Goal: Find specific page/section: Find specific page/section

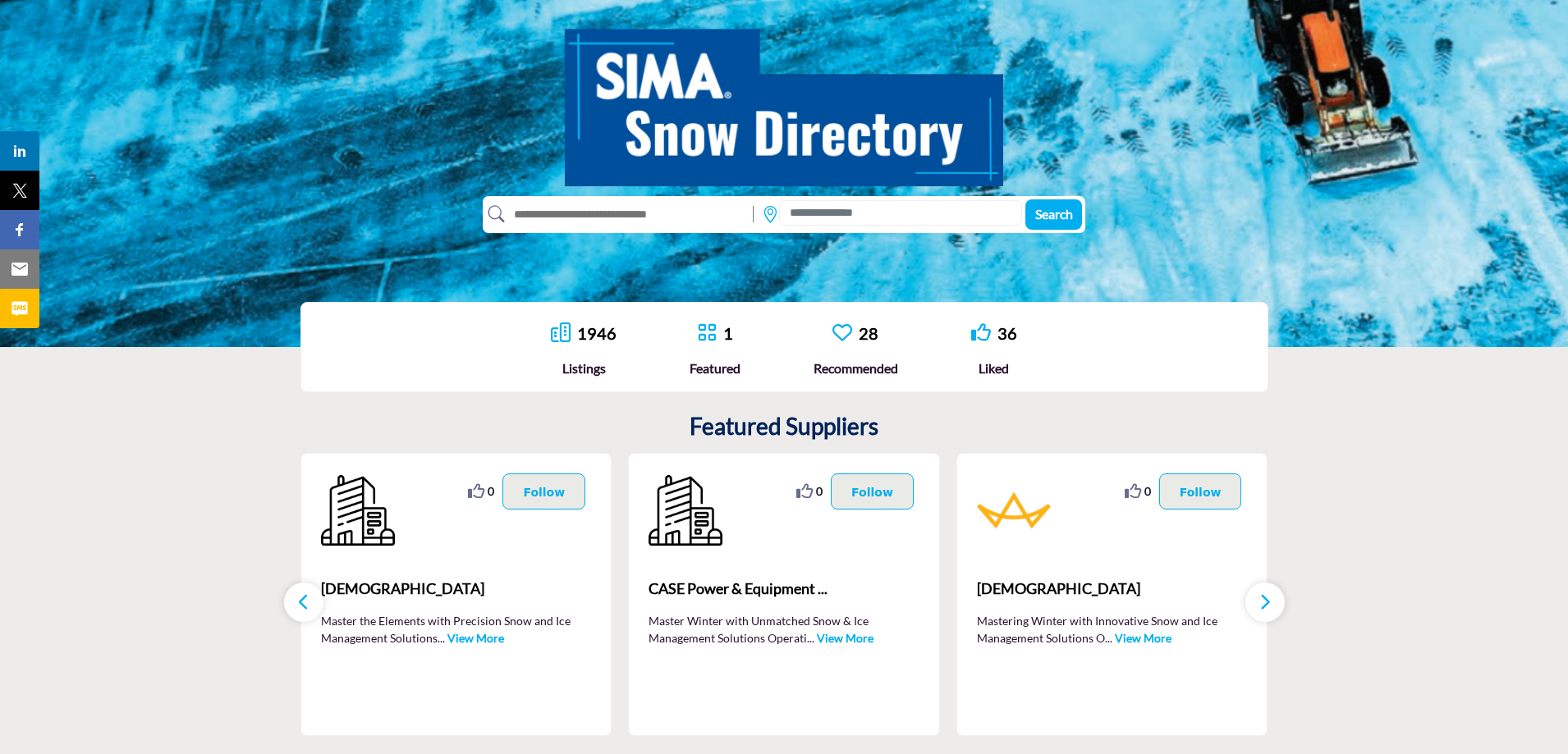
scroll to position [164, 0]
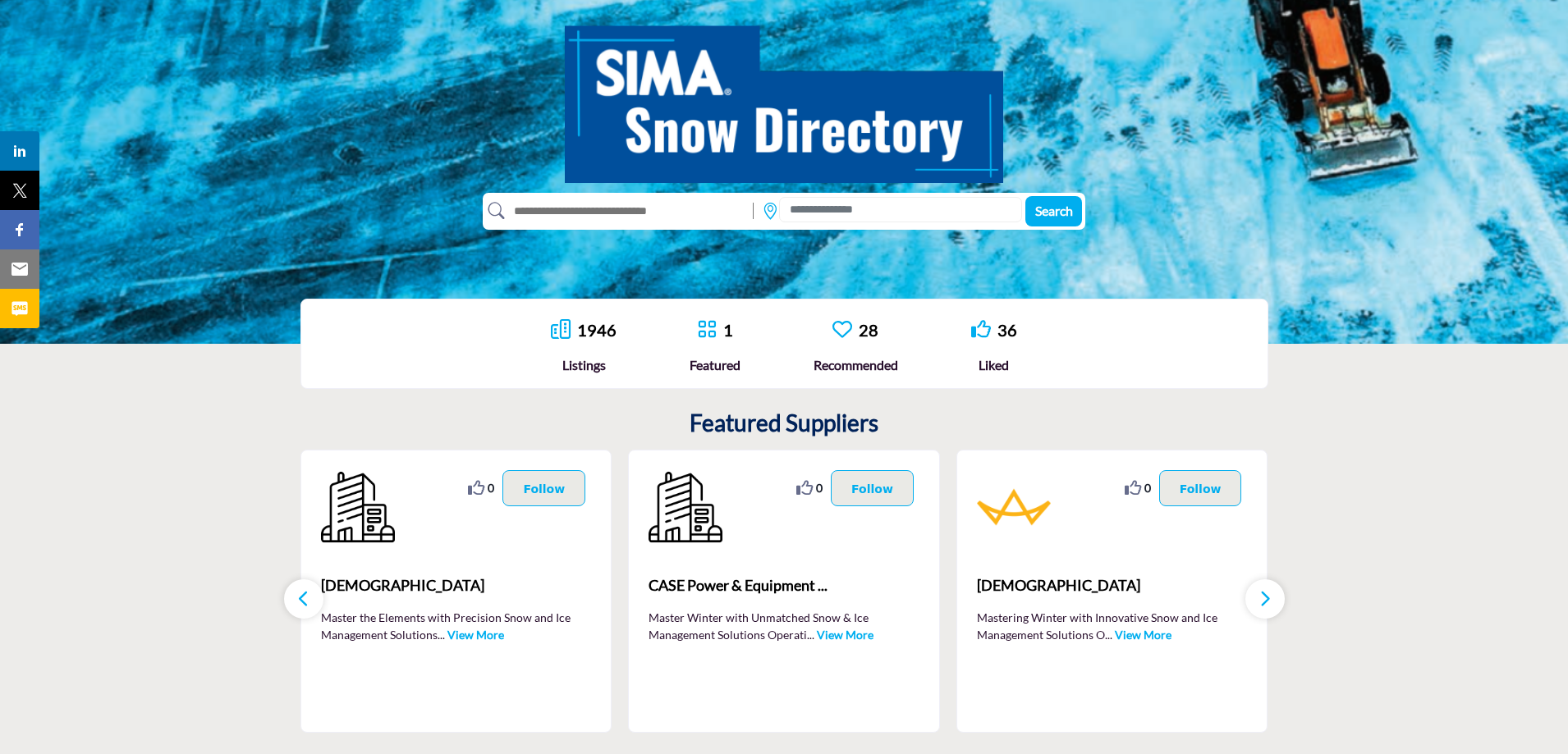
click at [656, 214] on input "text" at bounding box center [625, 211] width 241 height 27
click at [817, 207] on input at bounding box center [901, 209] width 243 height 26
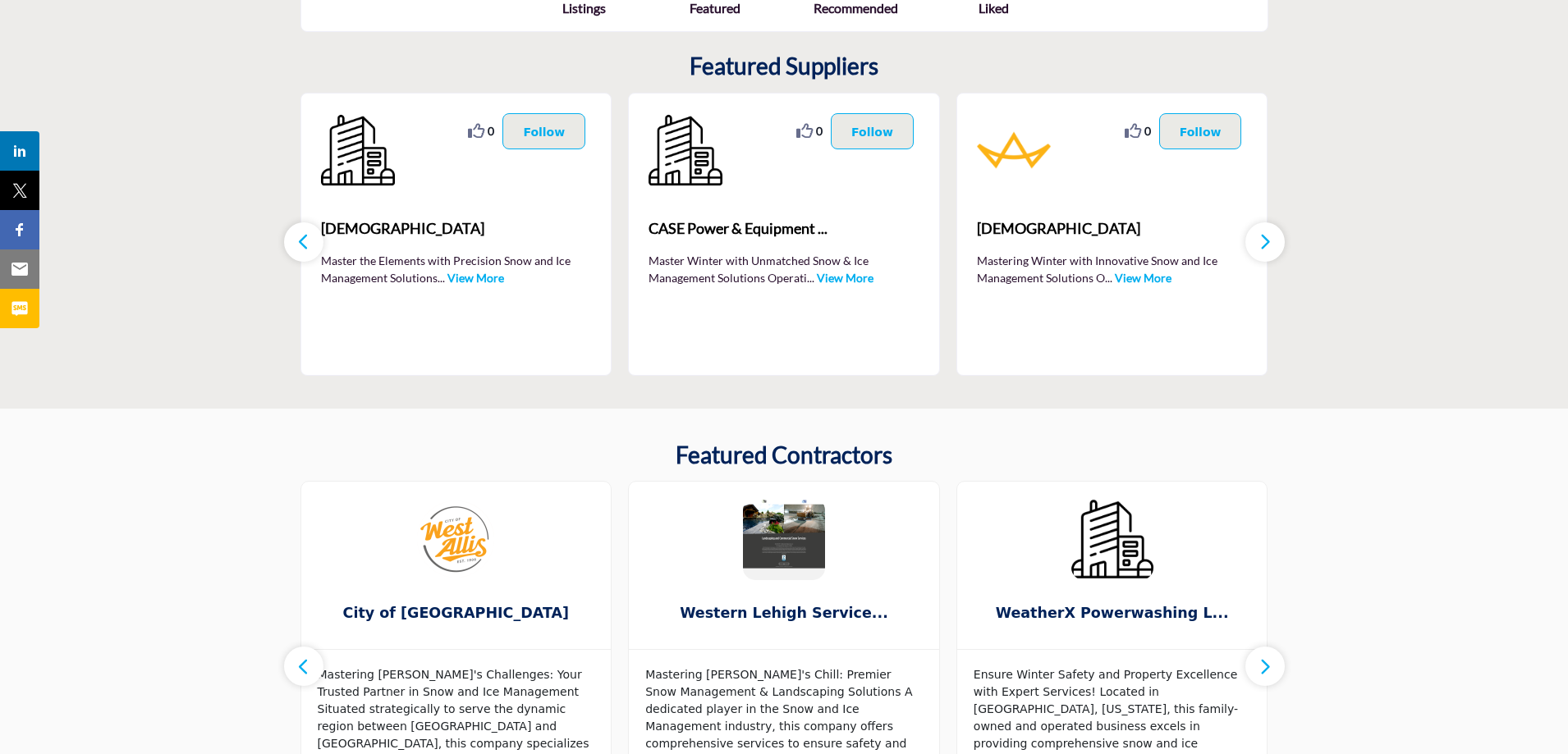
scroll to position [492, 0]
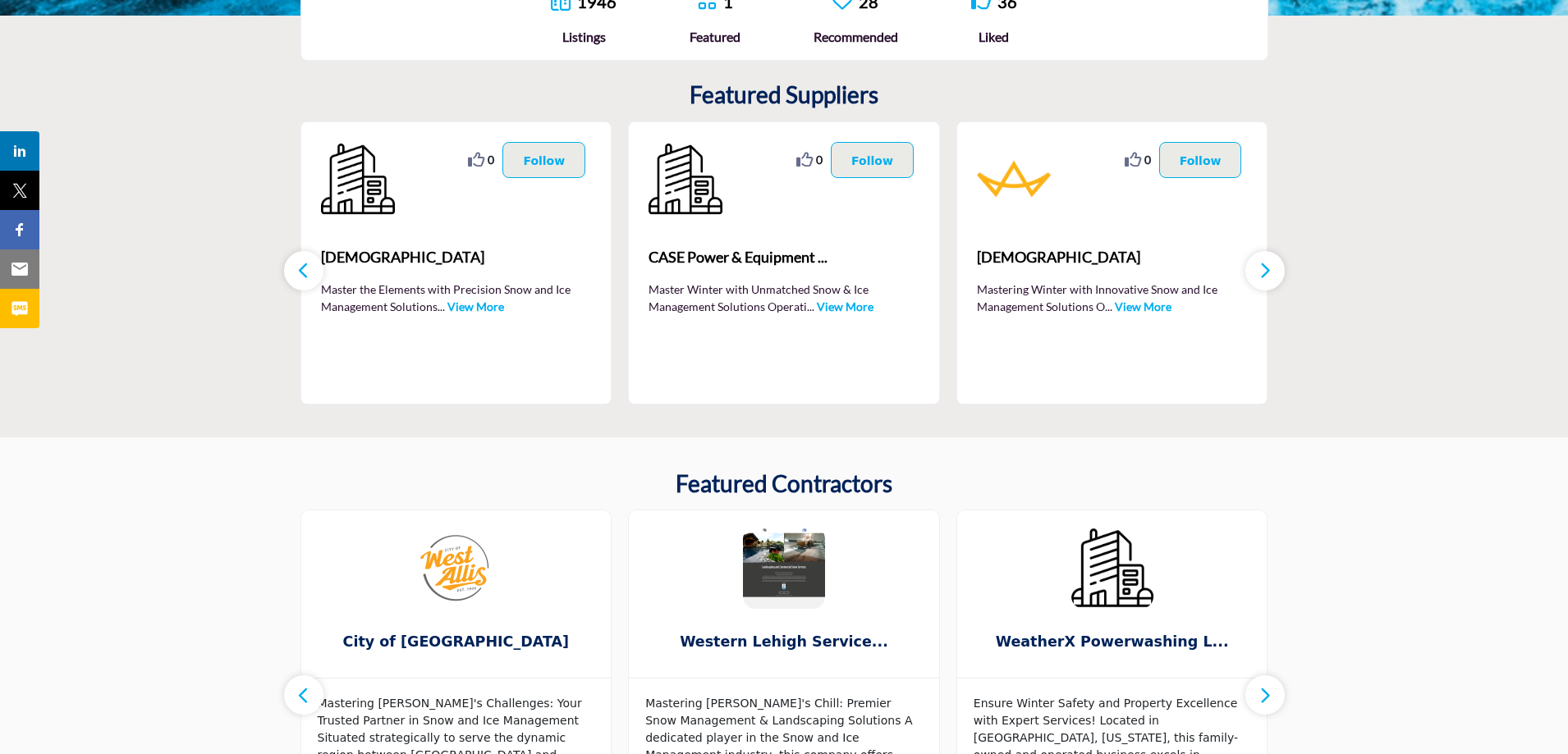
click at [1270, 270] on icon "button" at bounding box center [1265, 269] width 13 height 20
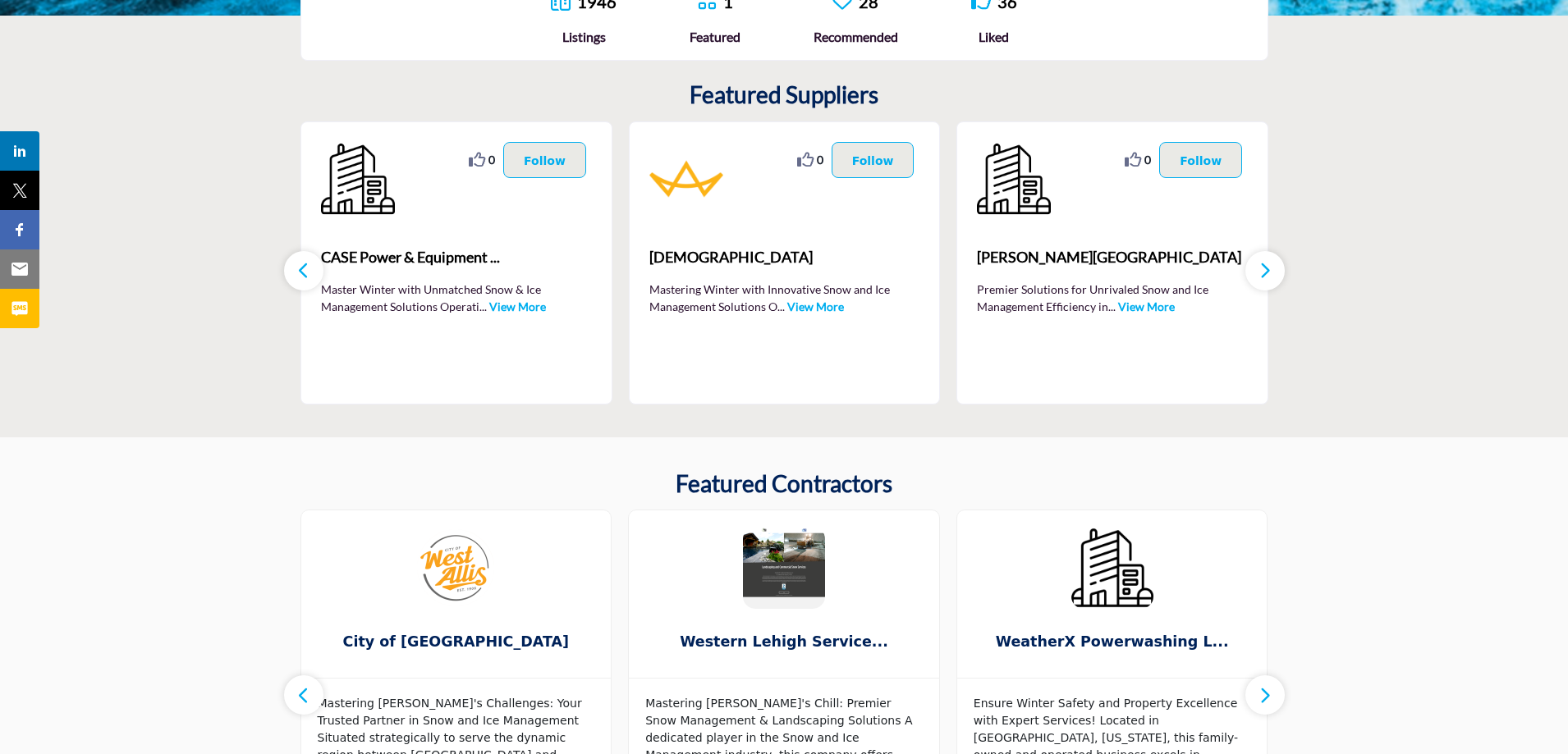
click at [1270, 270] on icon "button" at bounding box center [1265, 269] width 13 height 20
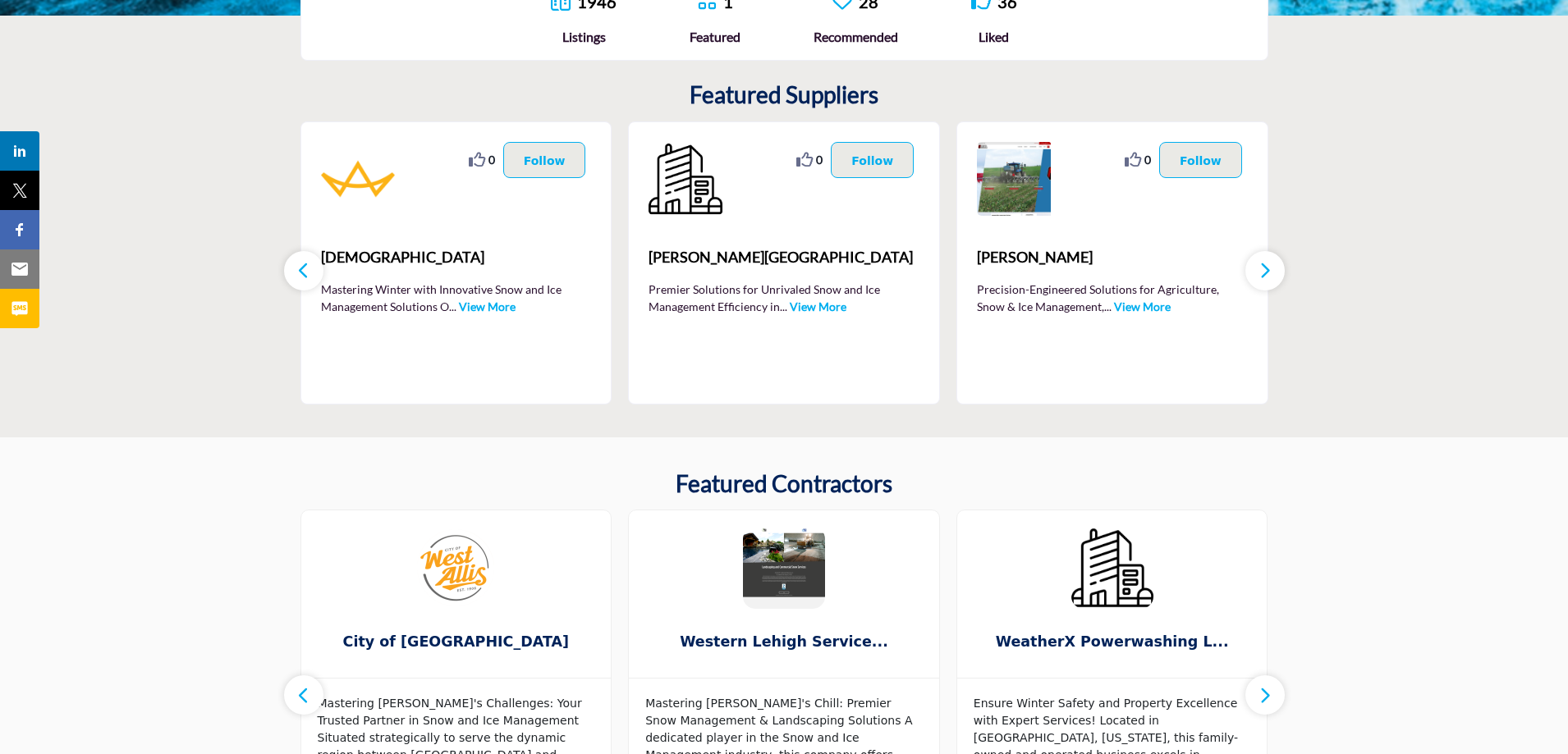
click at [1267, 271] on icon "button" at bounding box center [1265, 269] width 13 height 20
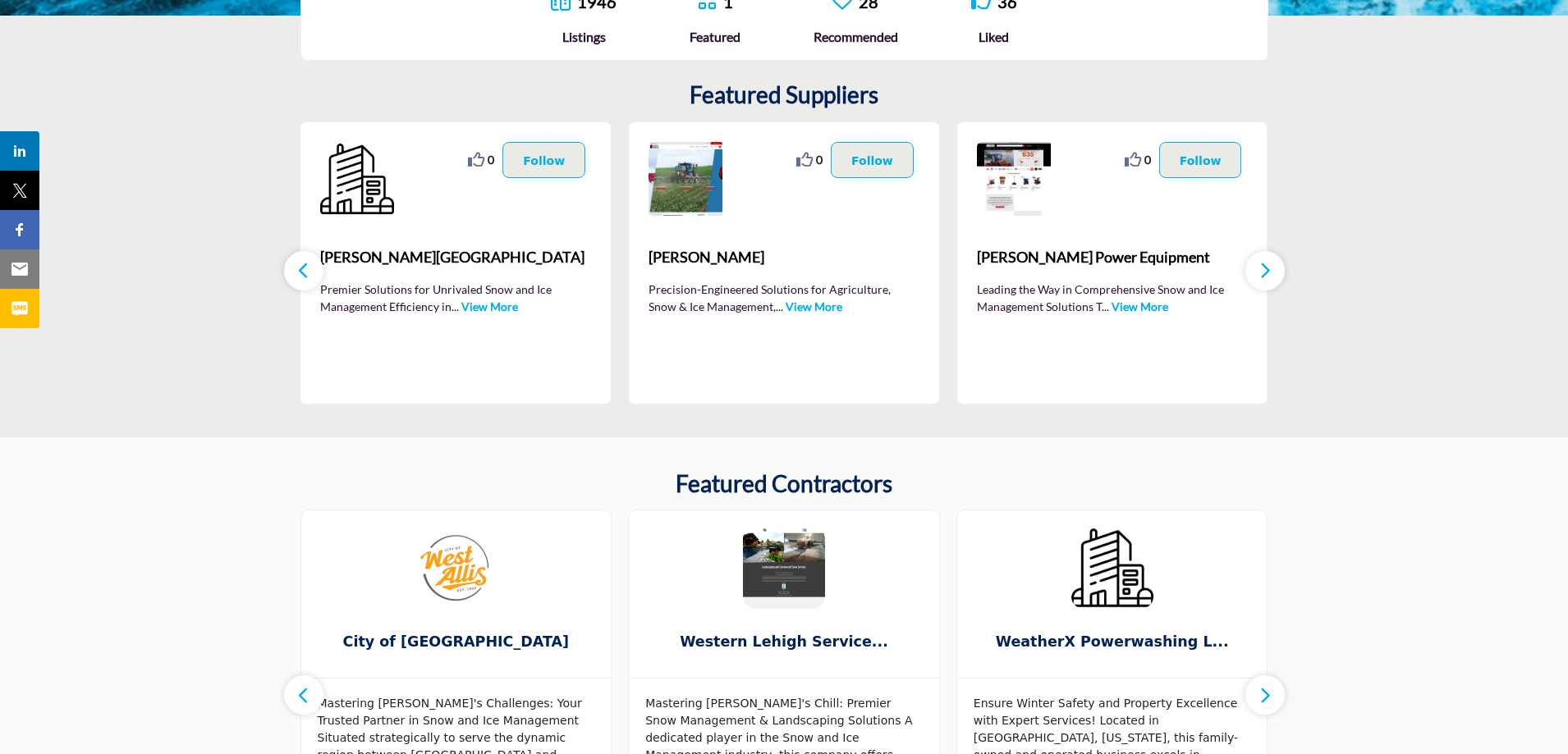
click at [1267, 271] on icon "button" at bounding box center [1265, 269] width 13 height 20
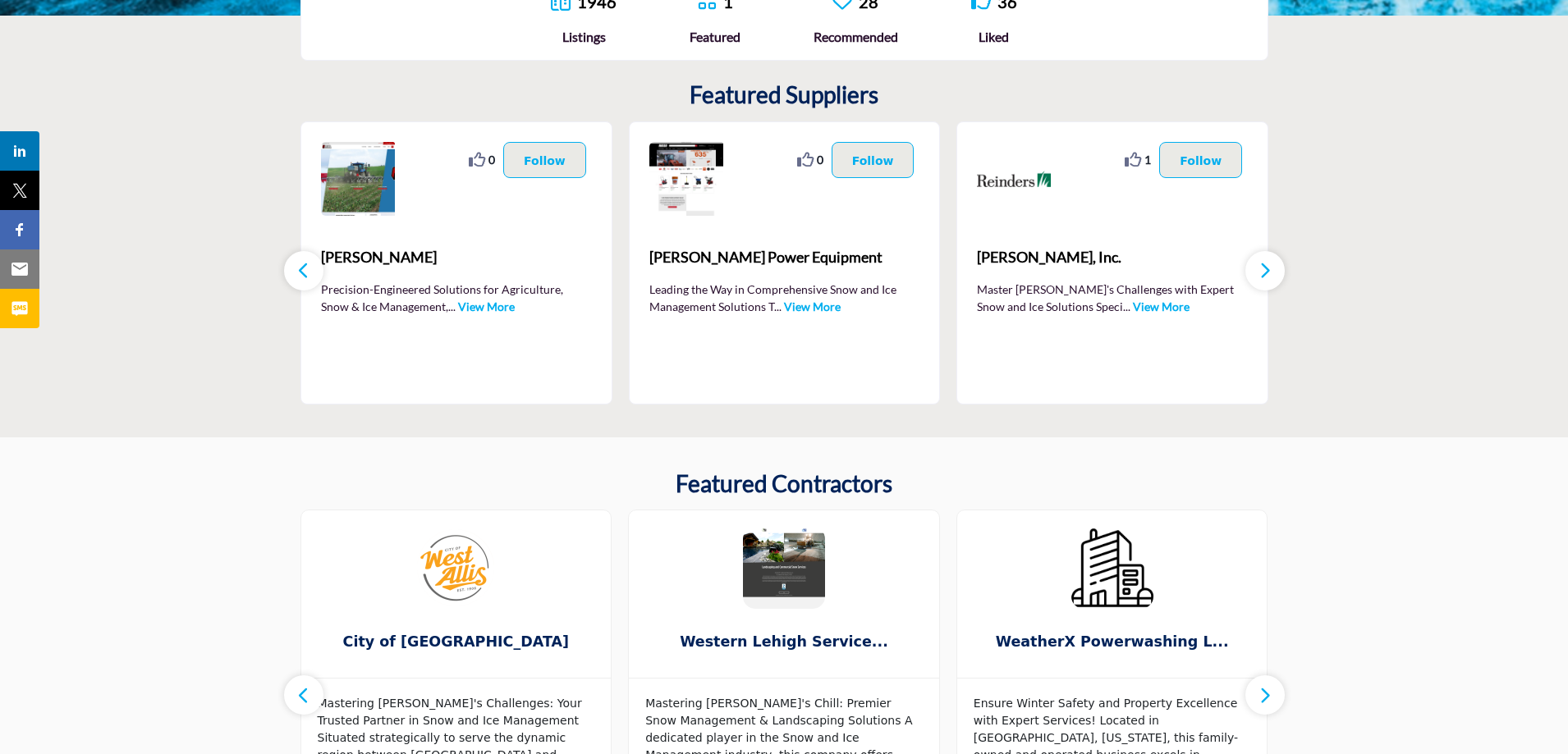
click at [1267, 271] on icon "button" at bounding box center [1265, 269] width 13 height 20
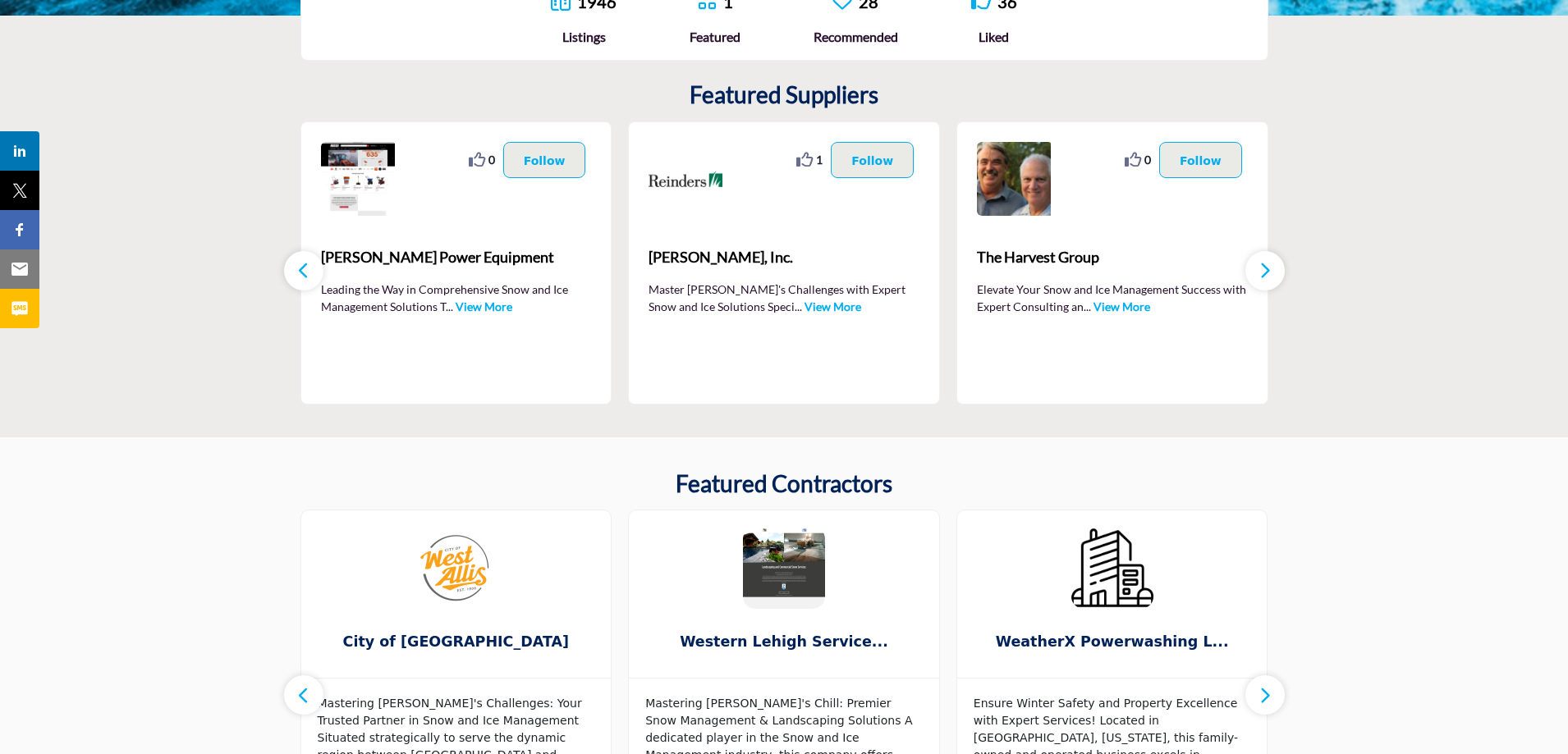
click at [1267, 271] on icon "button" at bounding box center [1265, 269] width 13 height 20
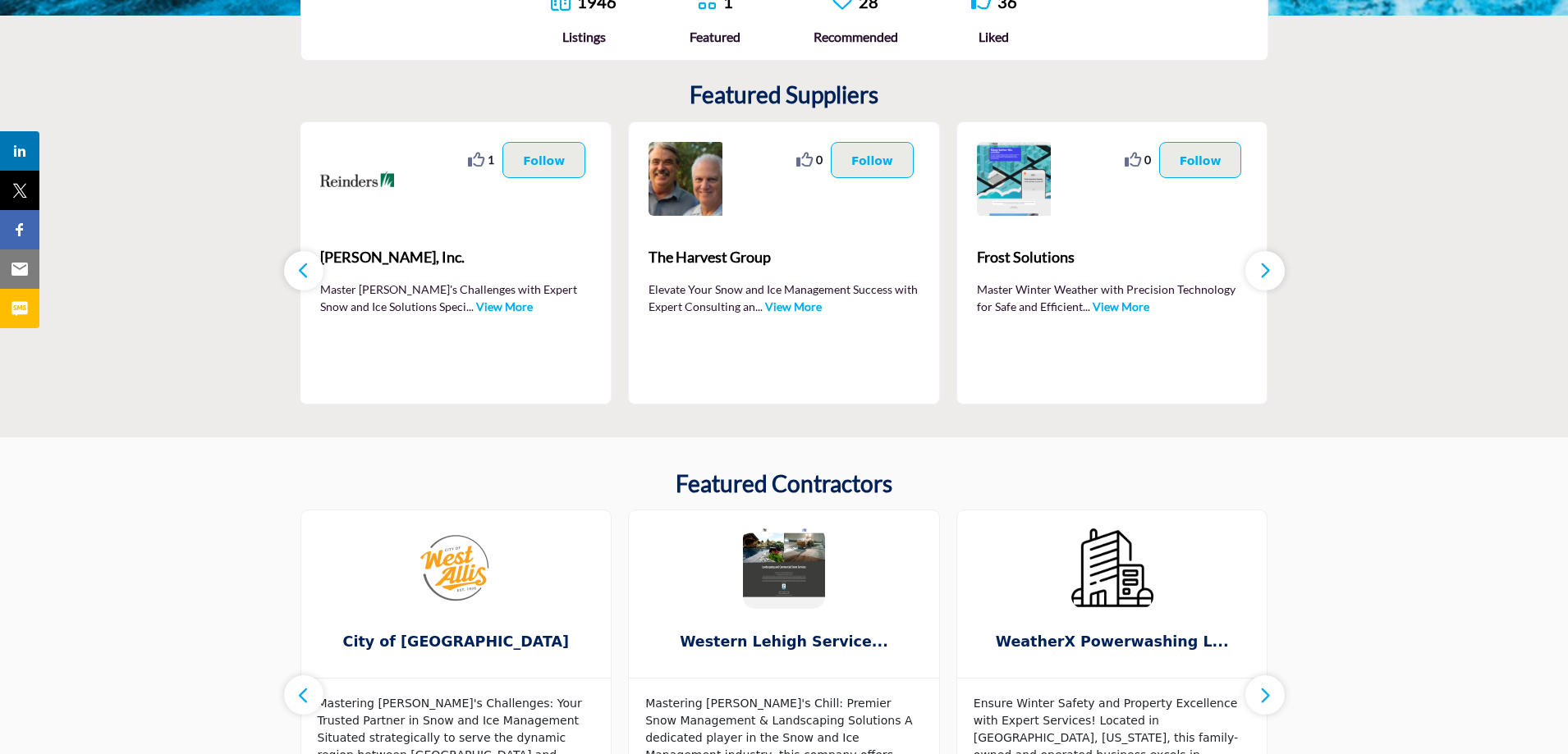
click at [1267, 271] on icon "button" at bounding box center [1265, 269] width 13 height 20
